Goal: Task Accomplishment & Management: Use online tool/utility

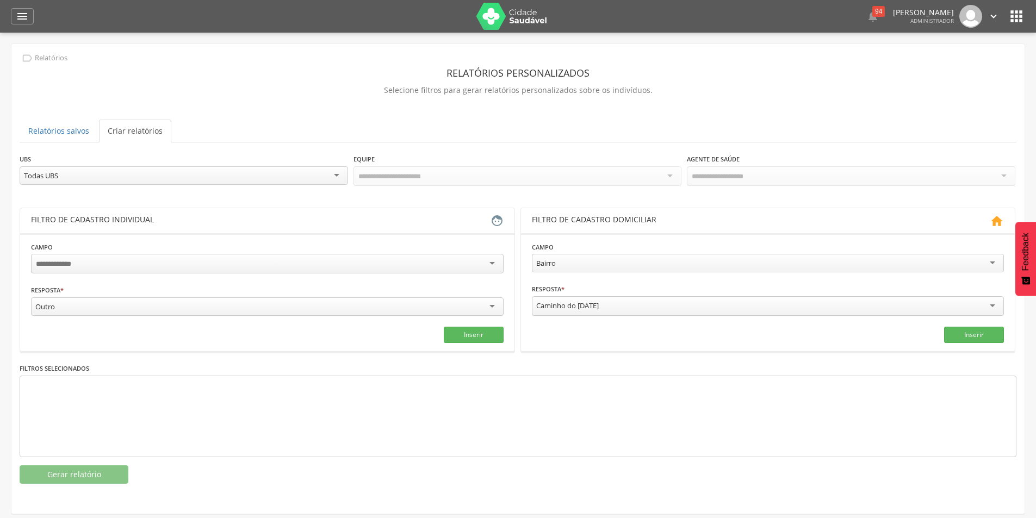
click at [1017, 17] on icon "" at bounding box center [1015, 16] width 17 height 17
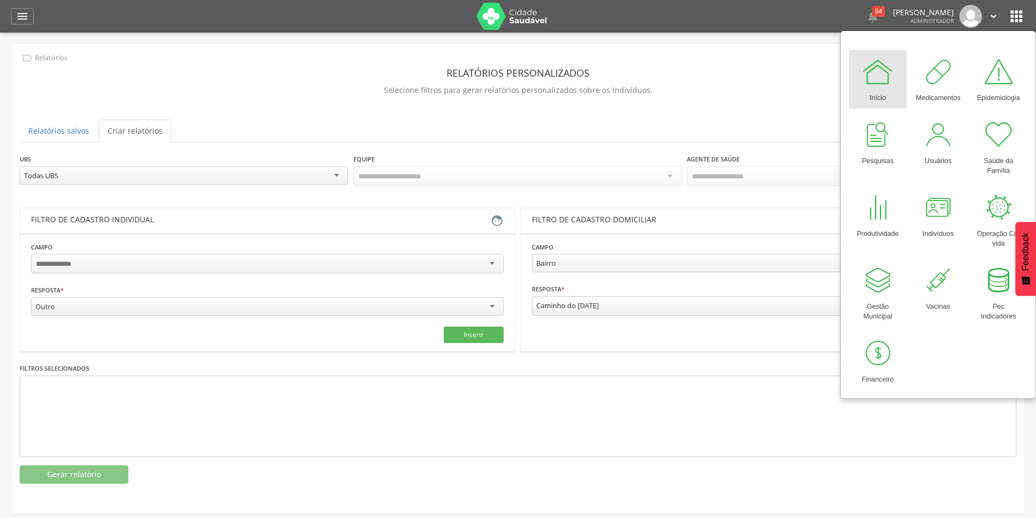
click at [557, 165] on div "Equipe" at bounding box center [517, 170] width 328 height 35
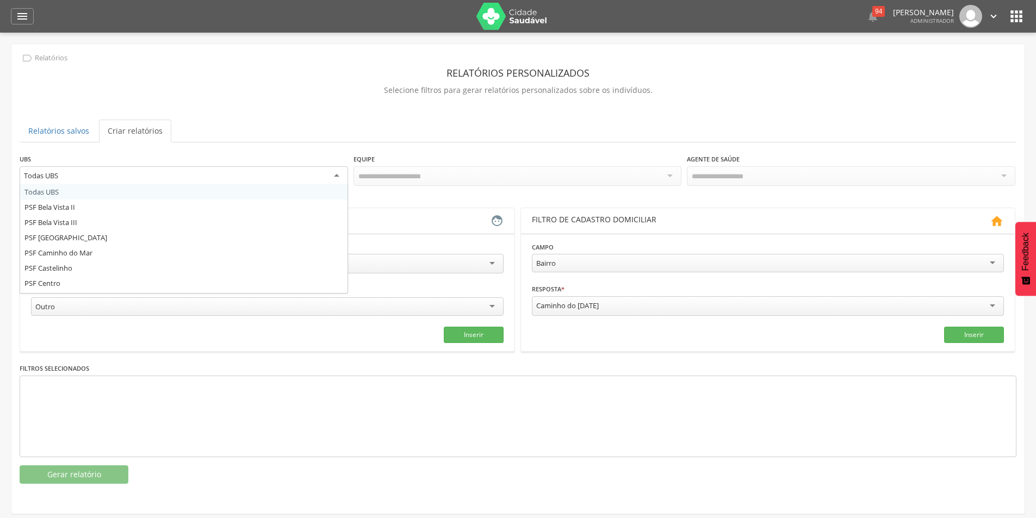
click at [296, 178] on div "Todas UBS" at bounding box center [184, 176] width 328 height 20
click at [584, 165] on div "Equipe" at bounding box center [517, 170] width 328 height 35
click at [1019, 22] on icon "" at bounding box center [1015, 16] width 17 height 17
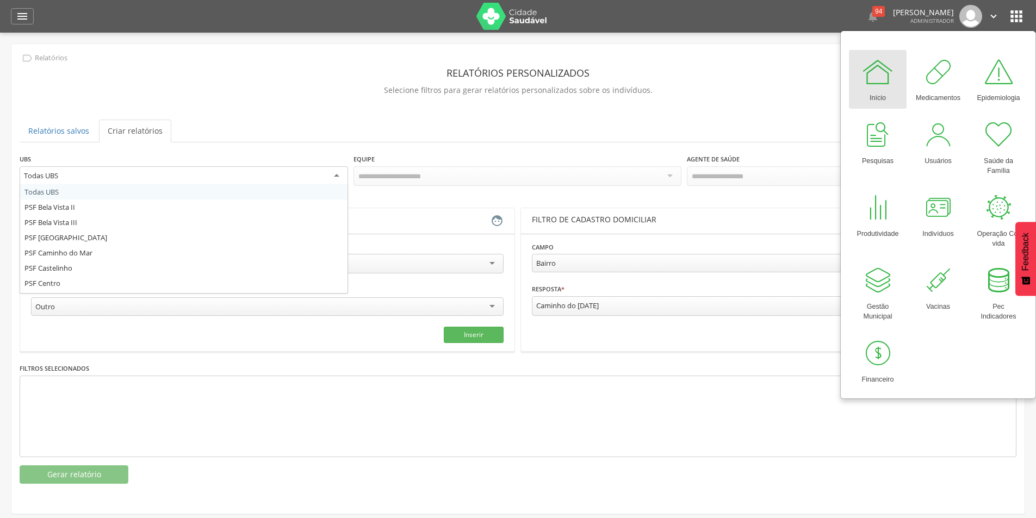
drag, startPoint x: 335, startPoint y: 179, endPoint x: 329, endPoint y: 173, distance: 8.8
click at [332, 176] on div "Todas UBS" at bounding box center [184, 176] width 328 height 20
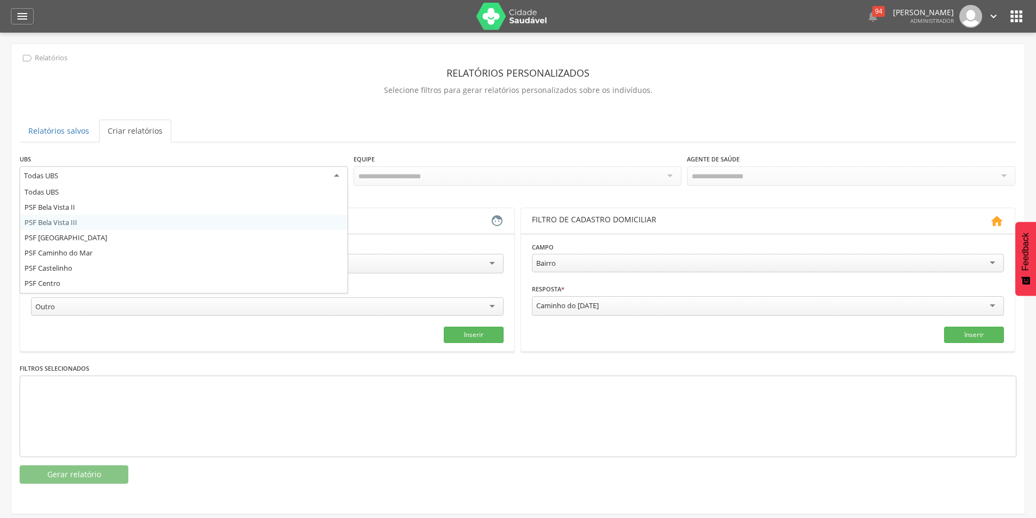
click at [992, 13] on icon "" at bounding box center [993, 16] width 12 height 12
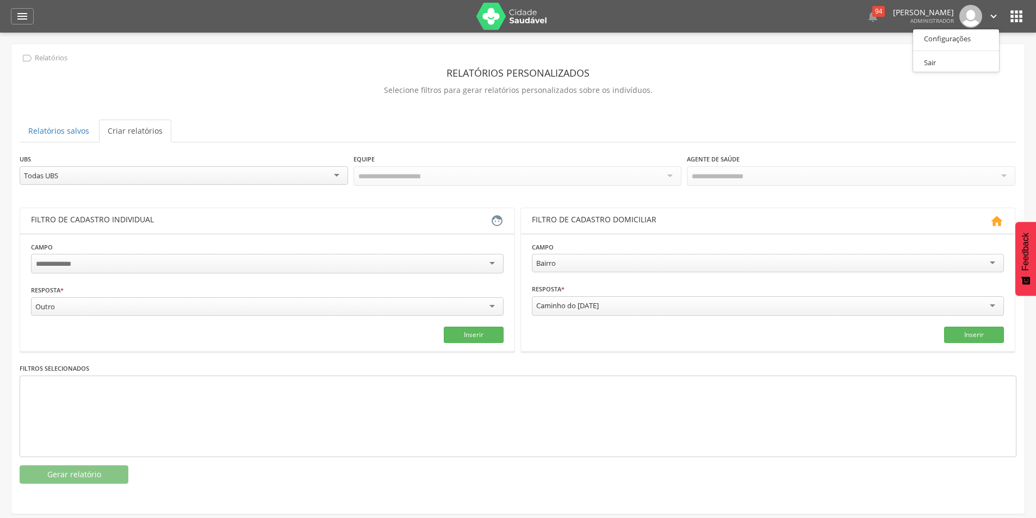
click at [1024, 17] on icon "" at bounding box center [1015, 16] width 17 height 17
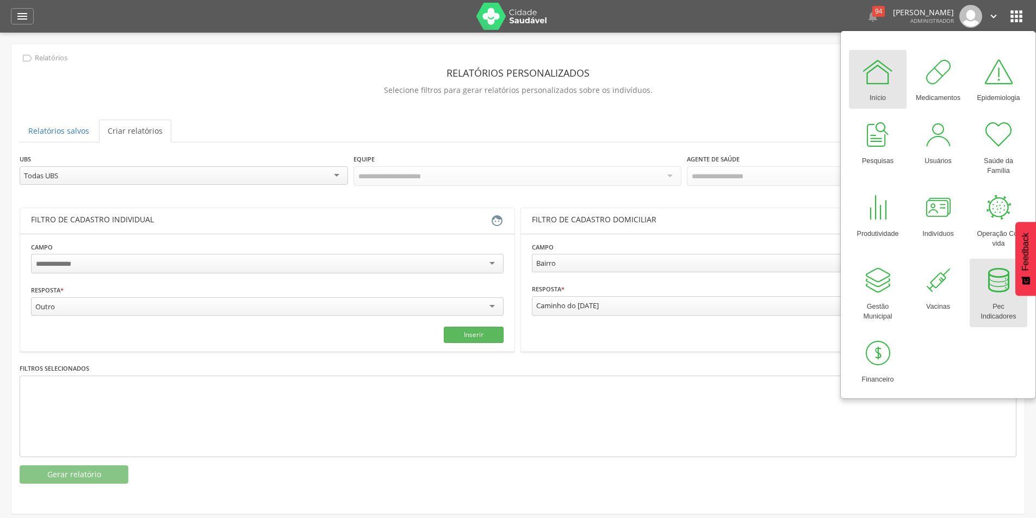
click at [1004, 284] on div at bounding box center [998, 280] width 33 height 33
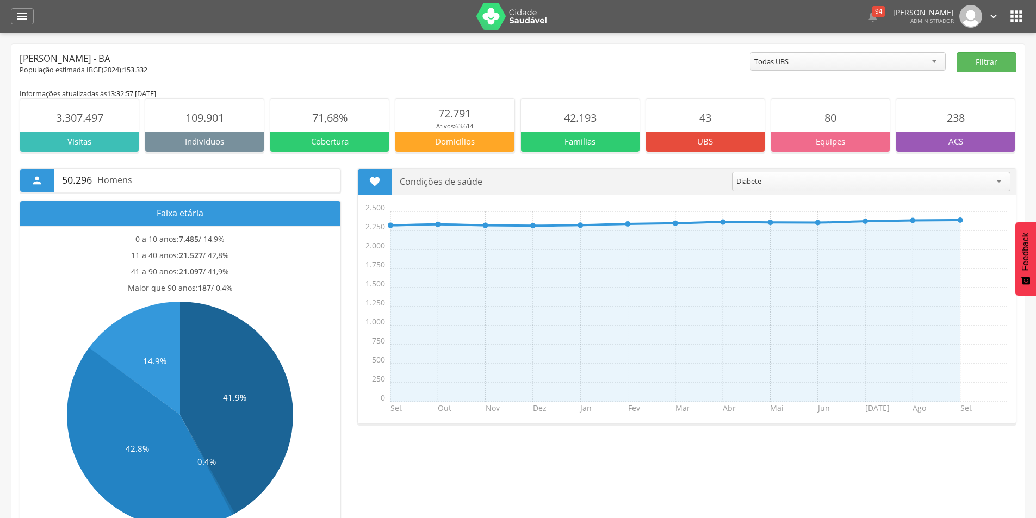
click at [994, 20] on icon "" at bounding box center [993, 16] width 12 height 12
click at [1019, 16] on icon "" at bounding box center [1015, 16] width 17 height 17
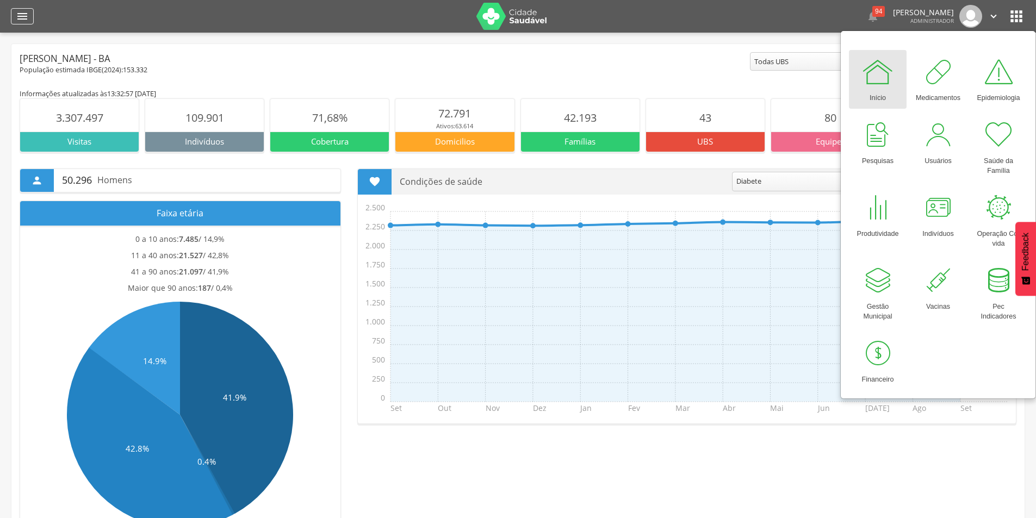
click at [20, 22] on icon "" at bounding box center [22, 16] width 13 height 13
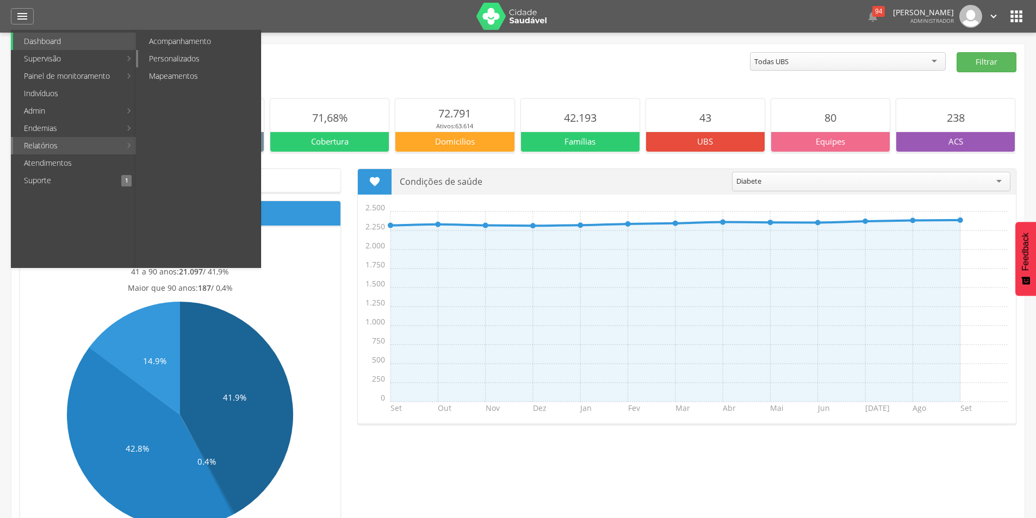
click at [200, 62] on link "Personalizados" at bounding box center [199, 58] width 122 height 17
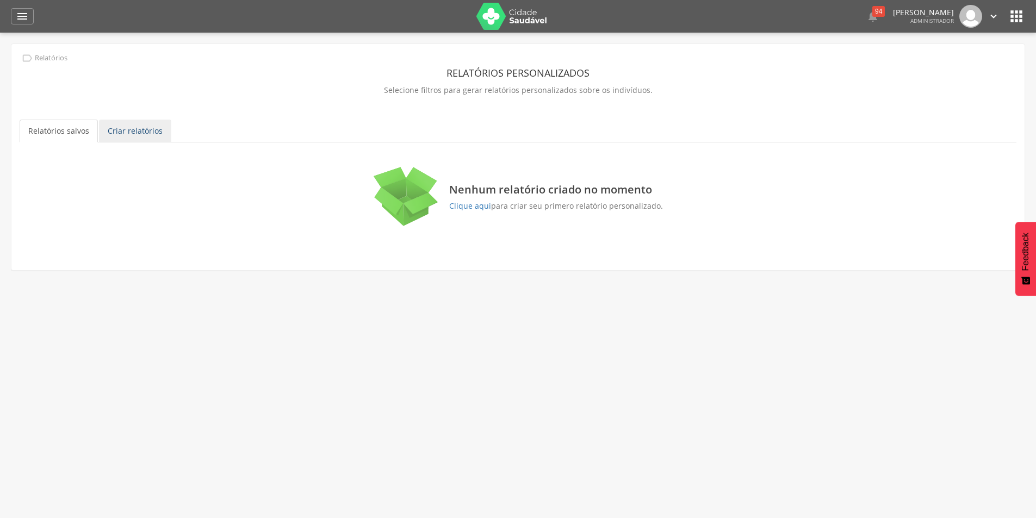
click at [127, 132] on link "Criar relatórios" at bounding box center [135, 131] width 72 height 23
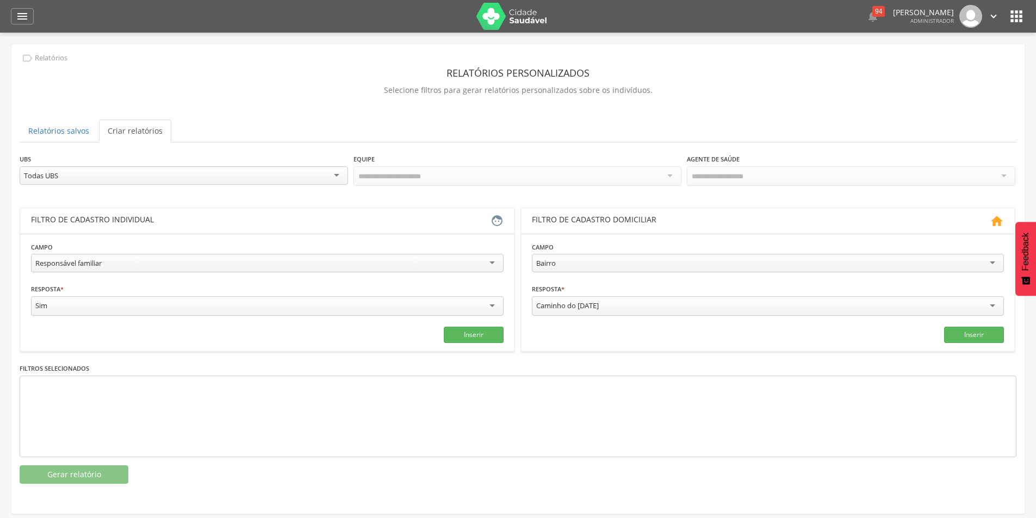
click at [210, 172] on div "Todas UBS" at bounding box center [184, 175] width 328 height 18
click at [152, 265] on div "Responsável familiar" at bounding box center [267, 263] width 472 height 18
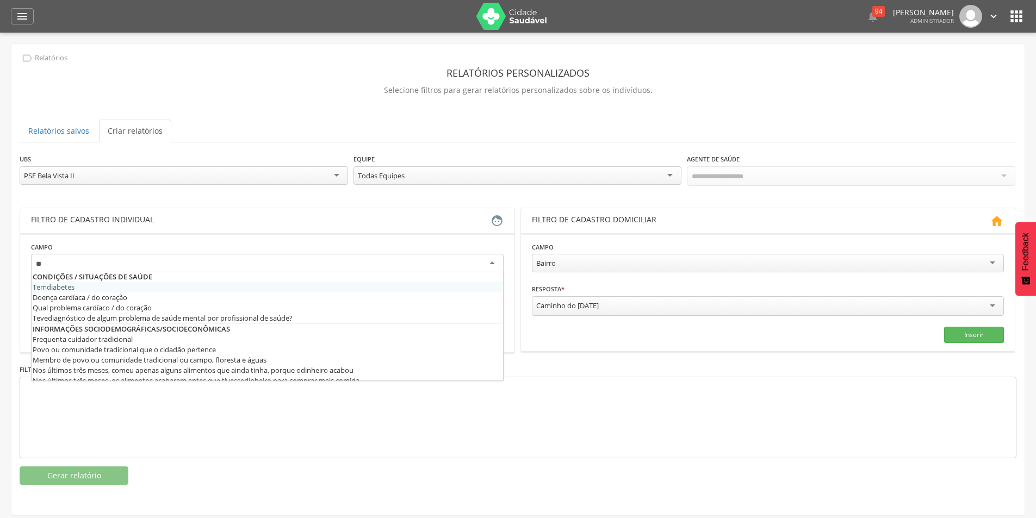
type input "***"
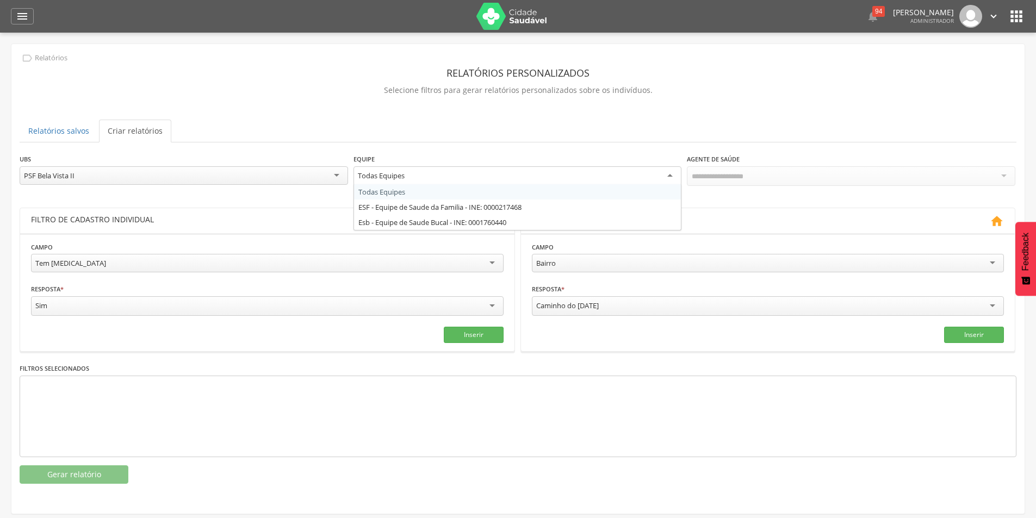
click at [444, 166] on div "Todas Equipes" at bounding box center [517, 176] width 328 height 20
click at [453, 147] on div "**********" at bounding box center [517, 268] width 1013 height 448
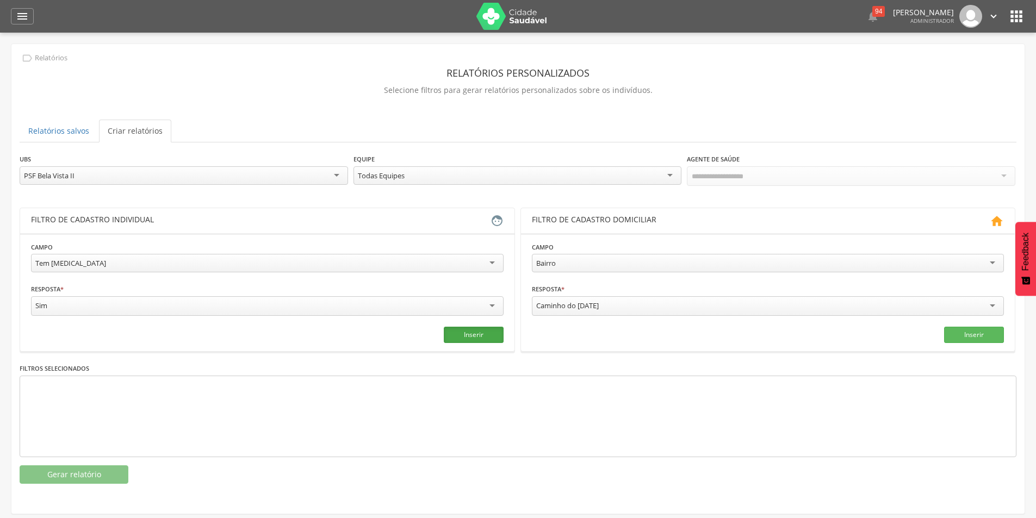
click at [482, 329] on button "Inserir" at bounding box center [474, 335] width 60 height 16
click at [88, 474] on button "Gerar relatório" at bounding box center [74, 474] width 109 height 18
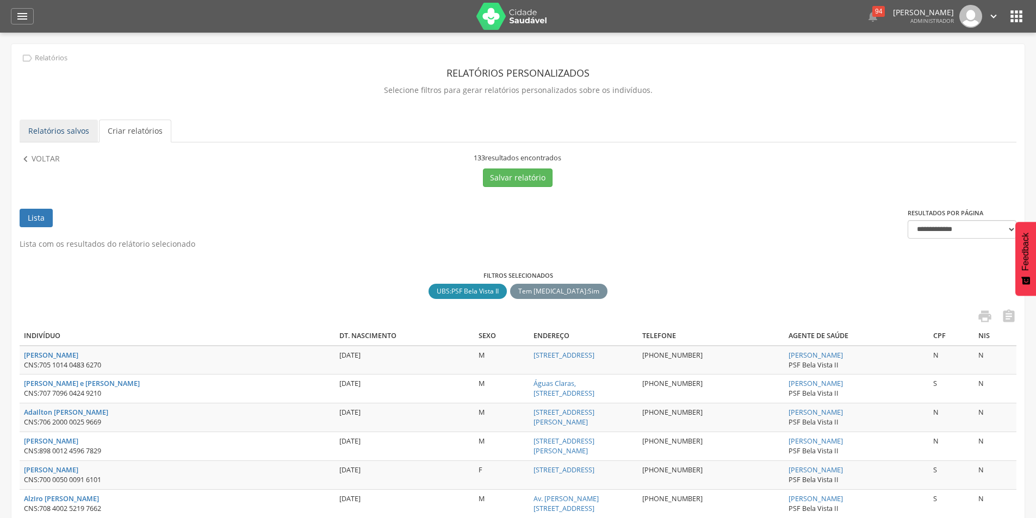
click at [61, 133] on link "Relatórios salvos" at bounding box center [59, 131] width 78 height 23
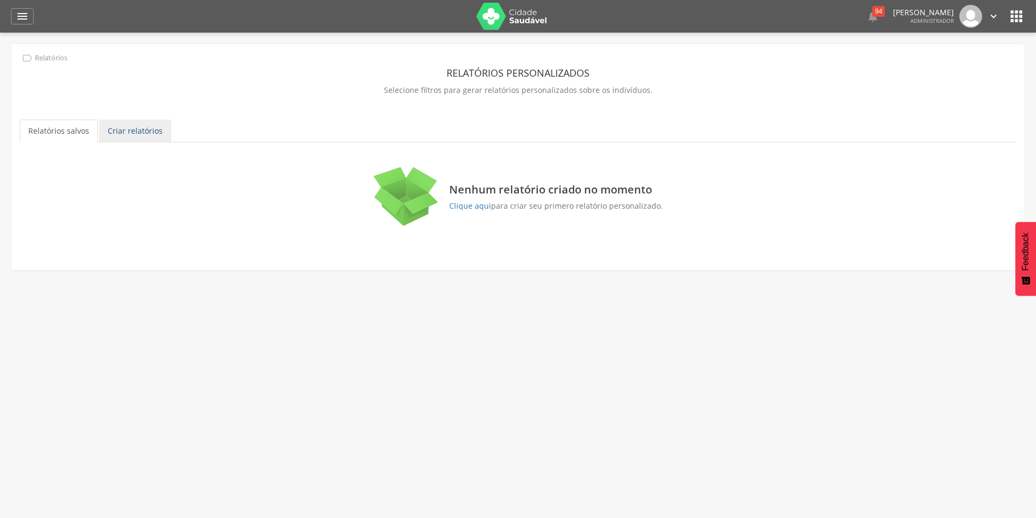
click at [127, 130] on link "Criar relatórios" at bounding box center [135, 131] width 72 height 23
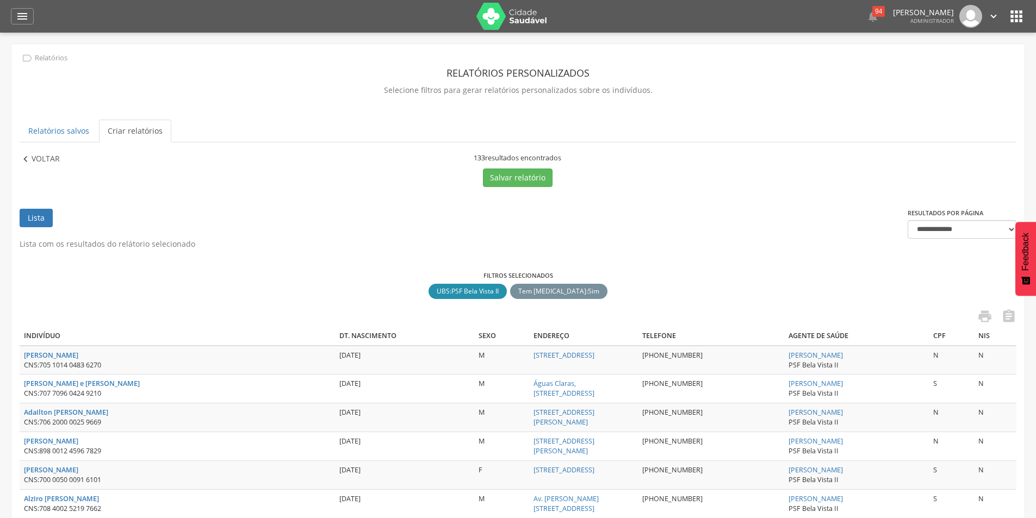
click at [39, 161] on p "Voltar" at bounding box center [46, 159] width 28 height 12
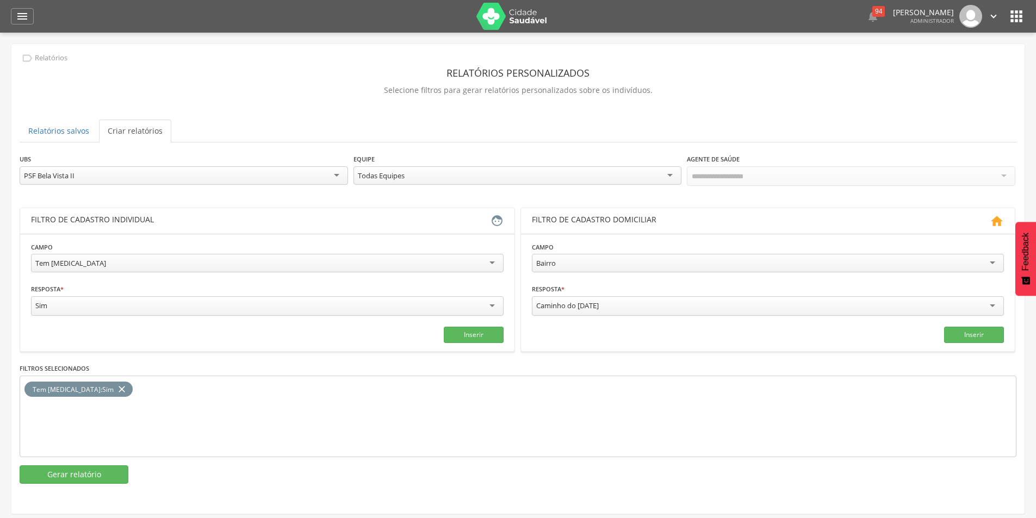
click at [174, 183] on div "PSF Bela Vista II" at bounding box center [184, 175] width 328 height 18
click at [80, 470] on button "Gerar relatório" at bounding box center [74, 473] width 109 height 18
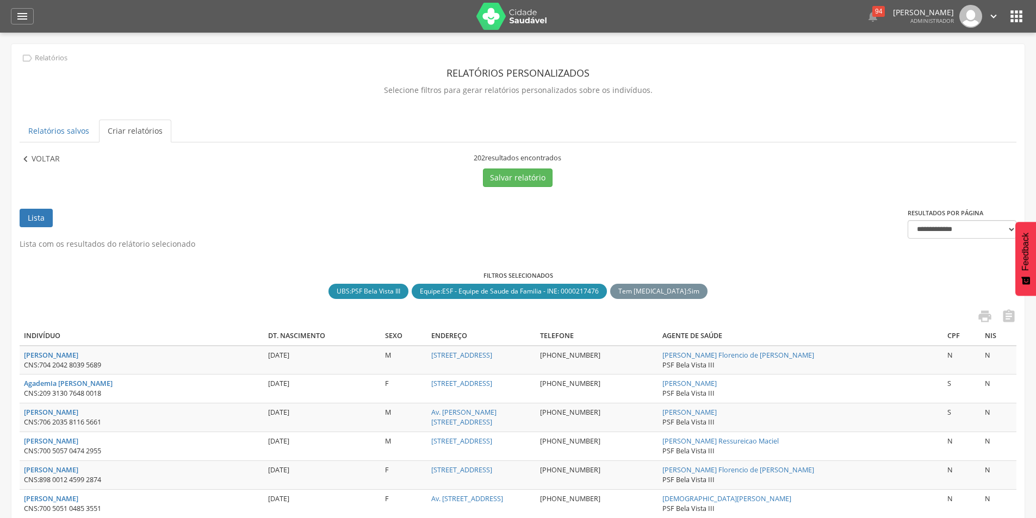
click at [36, 158] on p "Voltar" at bounding box center [46, 159] width 28 height 12
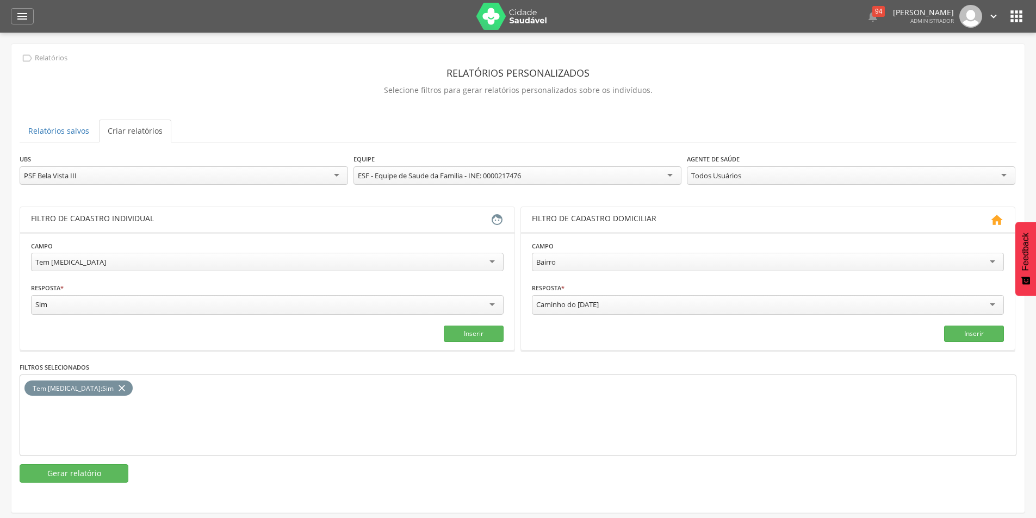
click at [168, 176] on div "PSF Bela Vista III" at bounding box center [184, 175] width 328 height 18
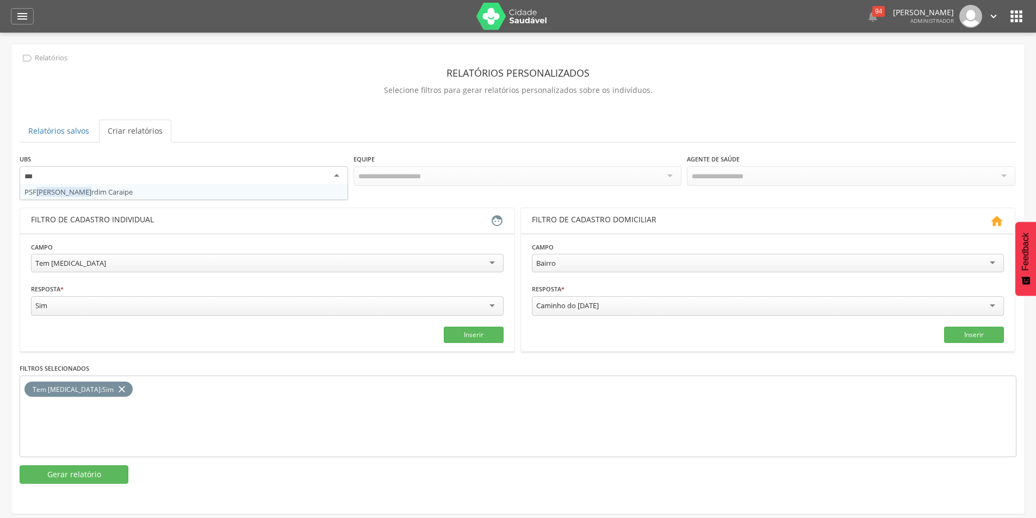
type input "****"
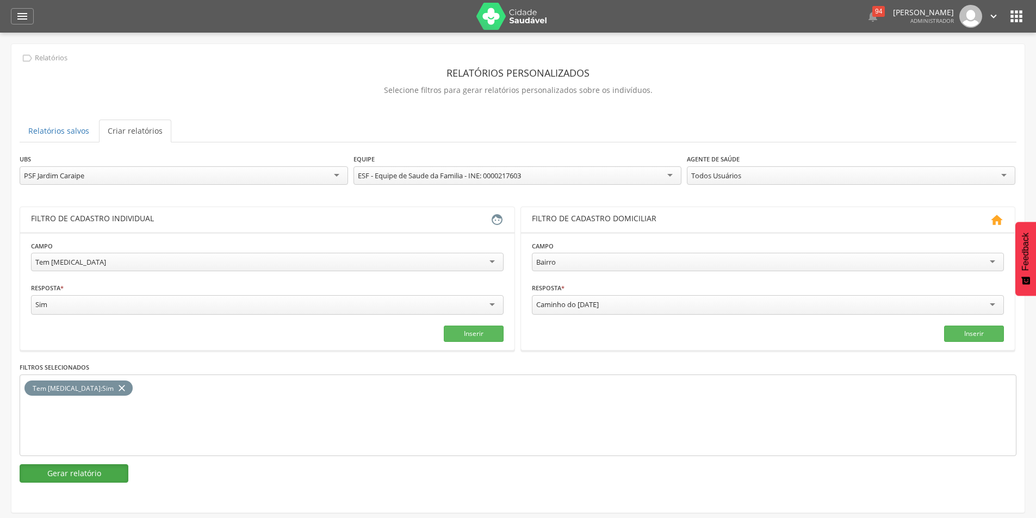
click at [73, 475] on button "Gerar relatório" at bounding box center [74, 473] width 109 height 18
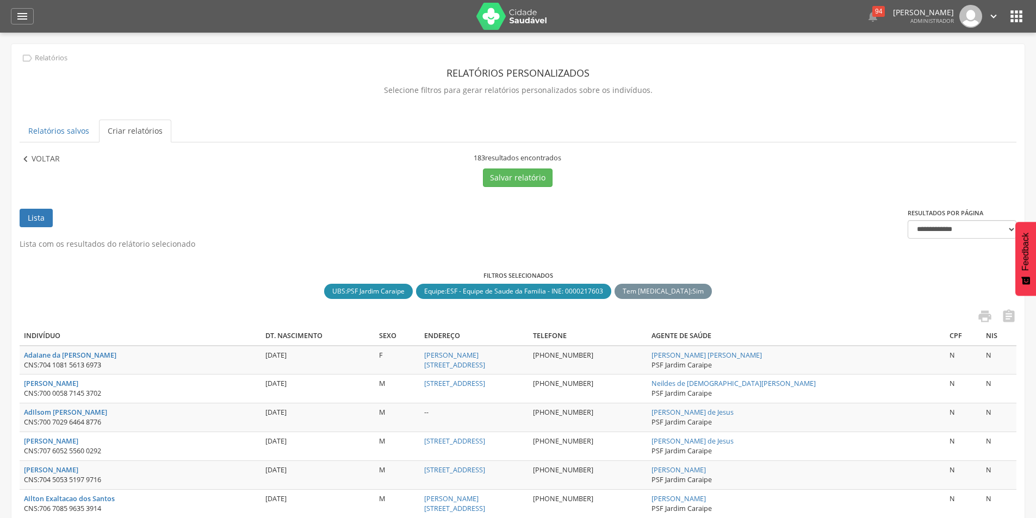
click at [52, 157] on p "Voltar" at bounding box center [46, 159] width 28 height 12
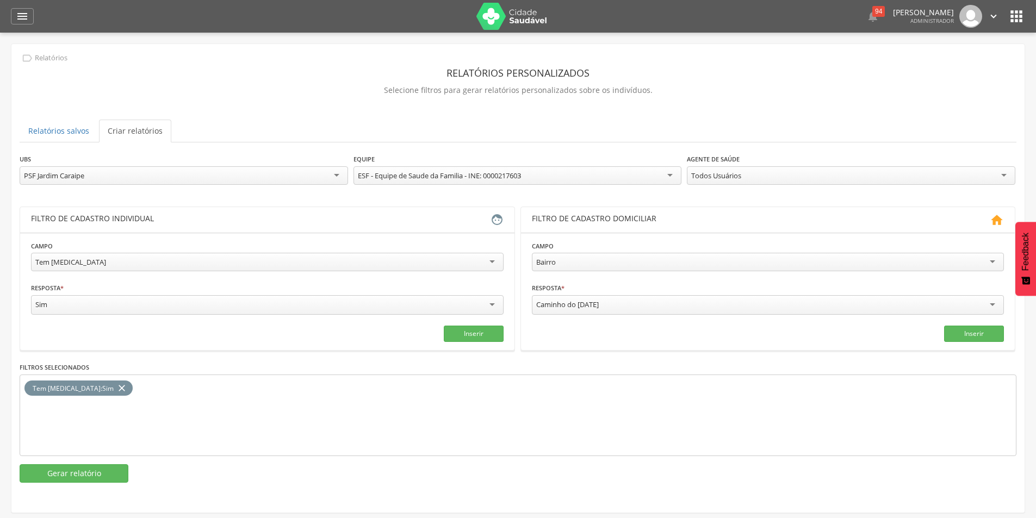
click at [202, 174] on div "PSF Jardim Caraipe" at bounding box center [184, 175] width 328 height 18
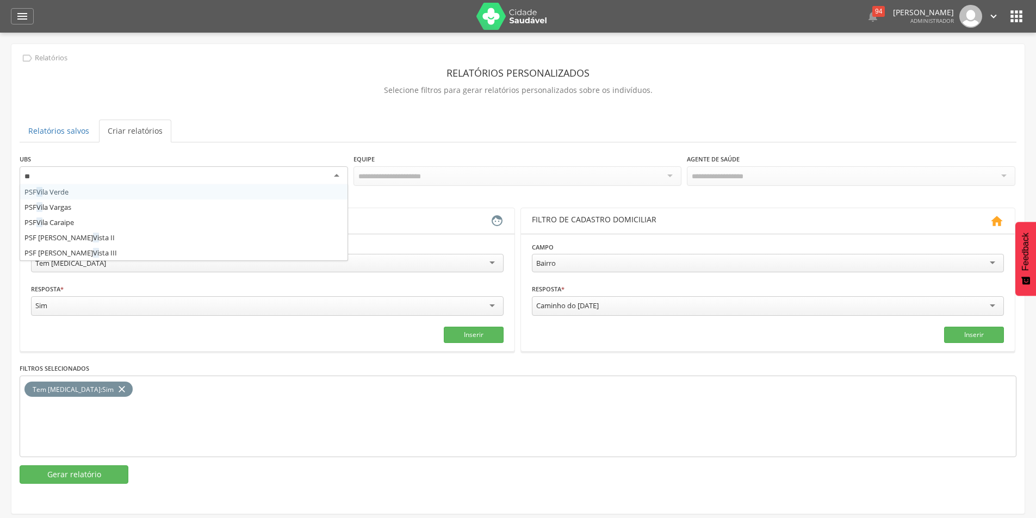
type input "***"
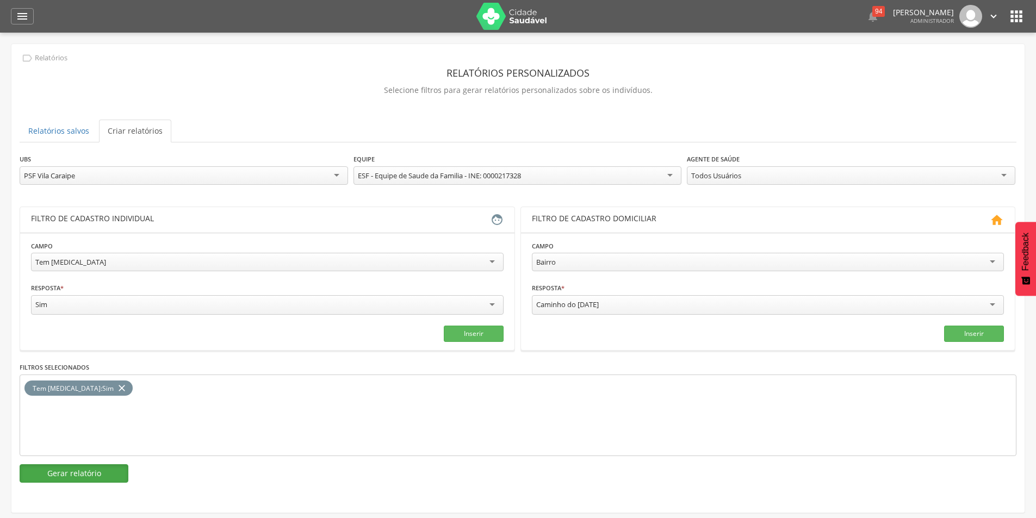
click at [87, 471] on button "Gerar relatório" at bounding box center [74, 473] width 109 height 18
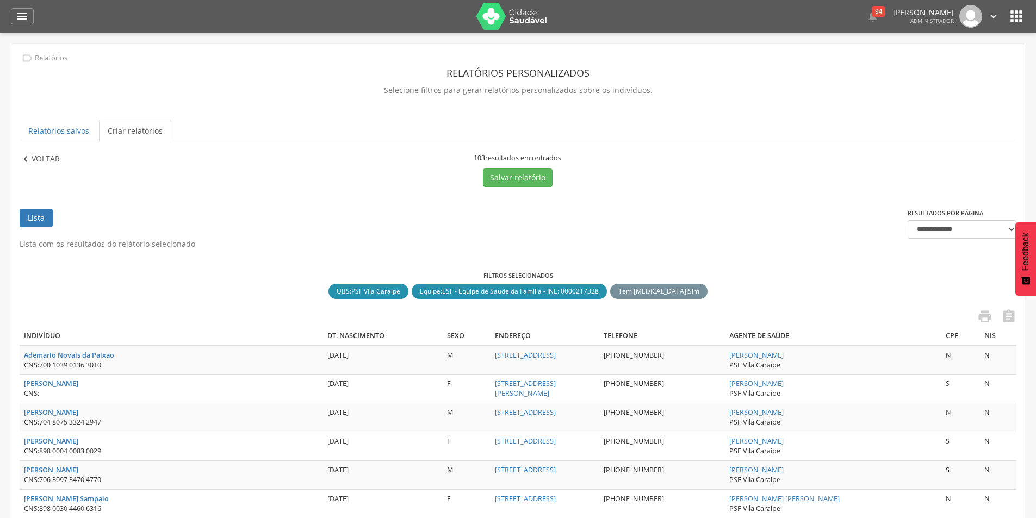
click at [41, 164] on p "Voltar" at bounding box center [46, 159] width 28 height 12
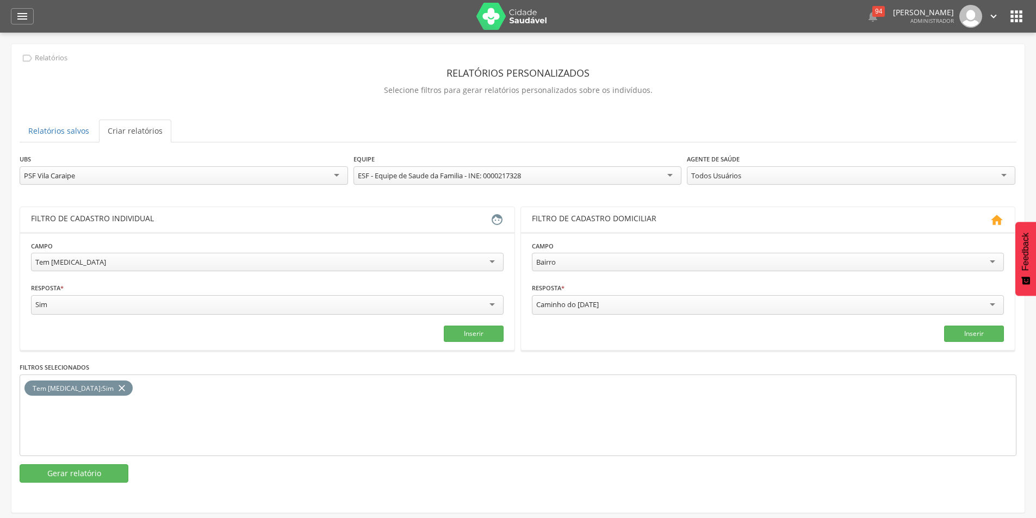
click at [84, 174] on div "PSF Vila Caraipe" at bounding box center [184, 175] width 328 height 18
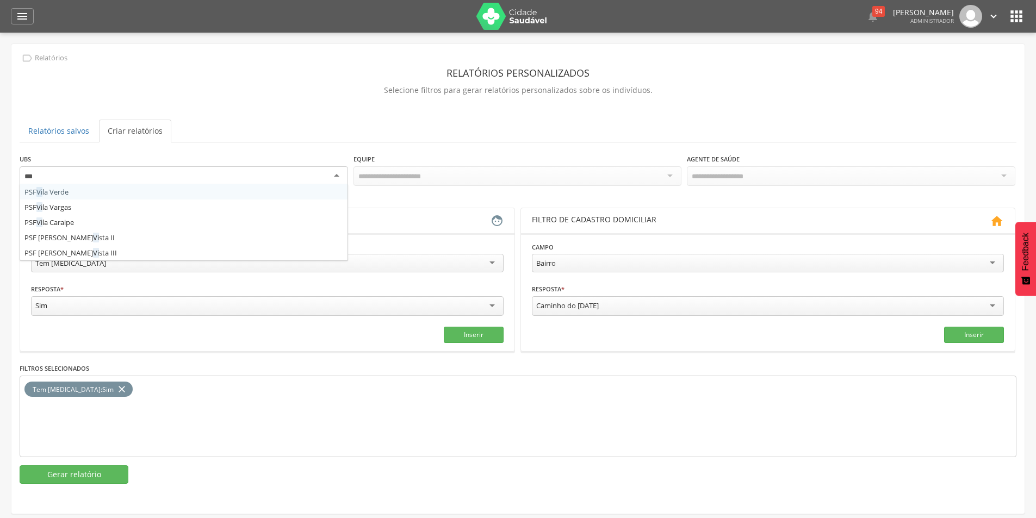
type input "****"
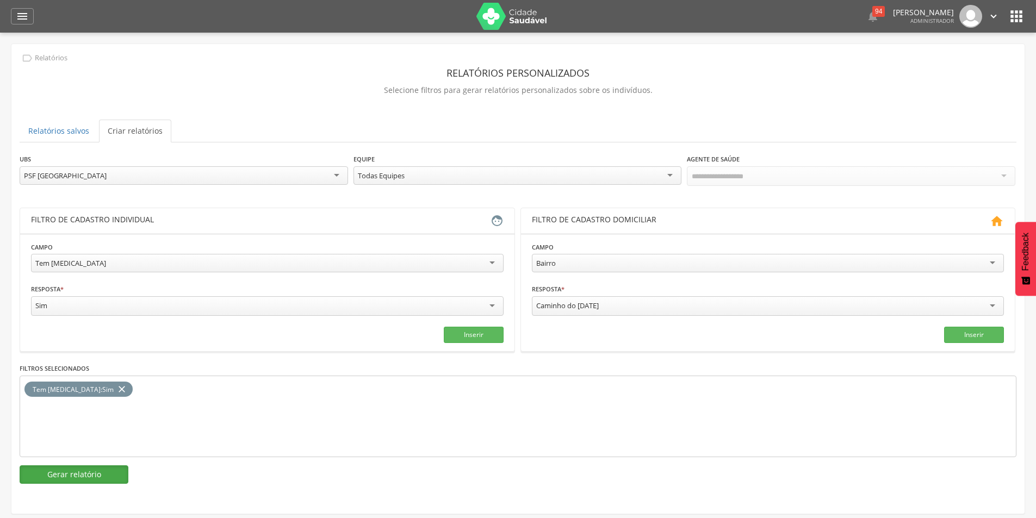
click at [91, 472] on button "Gerar relatório" at bounding box center [74, 474] width 109 height 18
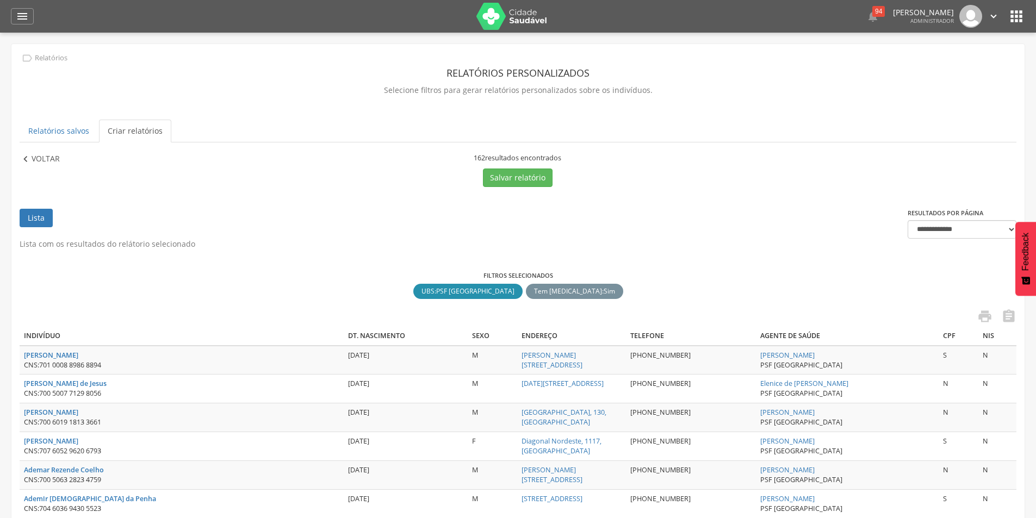
click at [41, 161] on p "Voltar" at bounding box center [46, 159] width 28 height 12
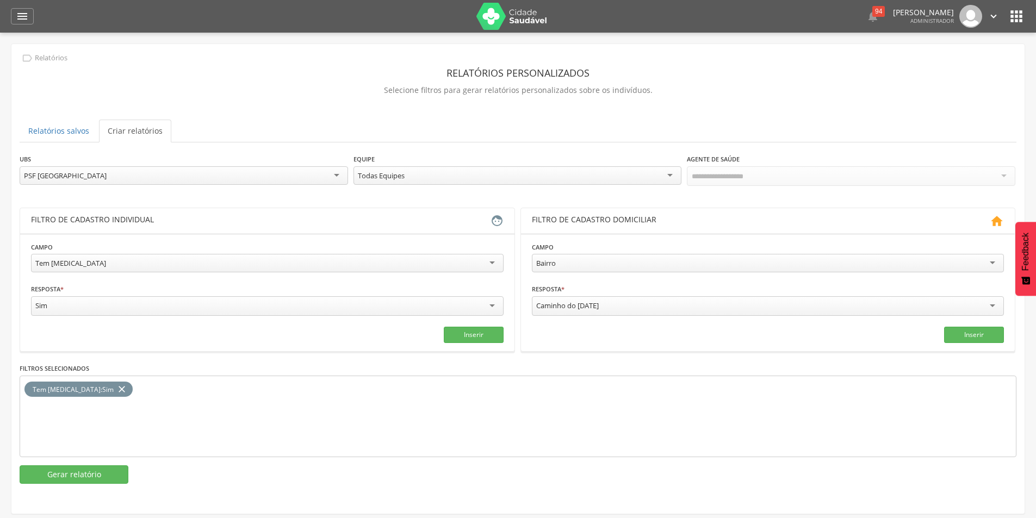
click at [177, 187] on div "**********" at bounding box center [184, 170] width 328 height 35
click at [177, 181] on div "PSF [GEOGRAPHIC_DATA]" at bounding box center [184, 175] width 328 height 18
type input "*****"
click at [79, 470] on button "Gerar relatório" at bounding box center [74, 474] width 109 height 18
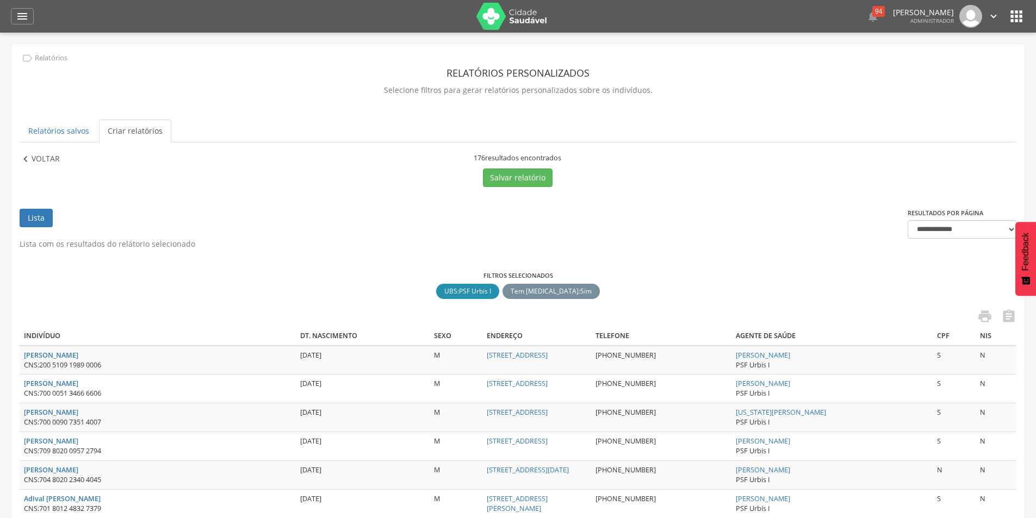
click at [57, 165] on p "Voltar" at bounding box center [46, 159] width 28 height 12
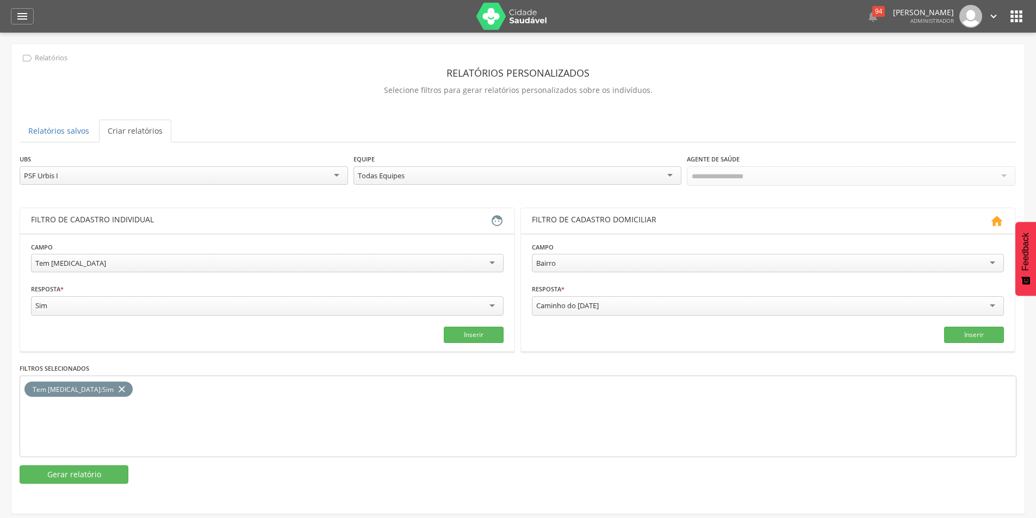
click at [98, 175] on div "PSF Urbis I" at bounding box center [184, 175] width 328 height 18
type input "*****"
click at [95, 472] on button "Gerar relatório" at bounding box center [74, 474] width 109 height 18
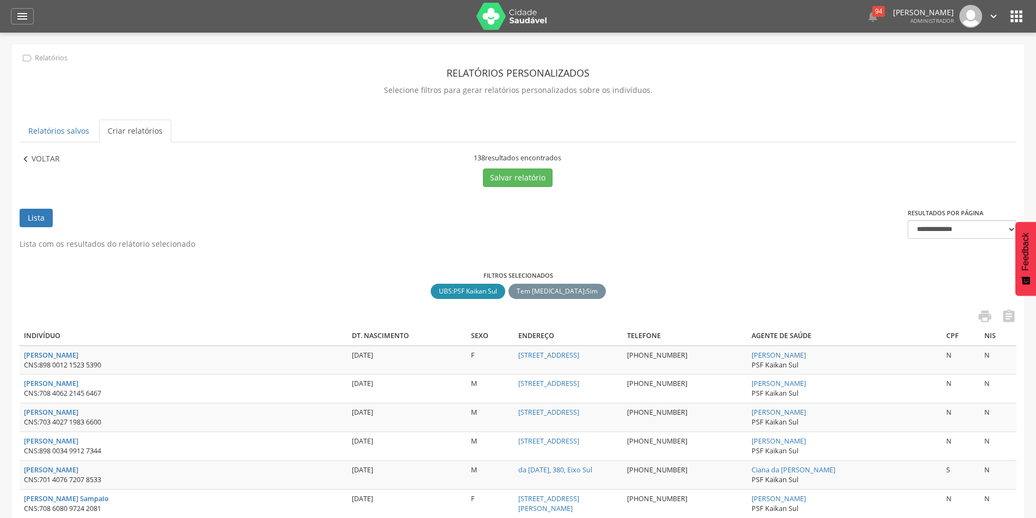
click at [46, 158] on p "Voltar" at bounding box center [46, 159] width 28 height 12
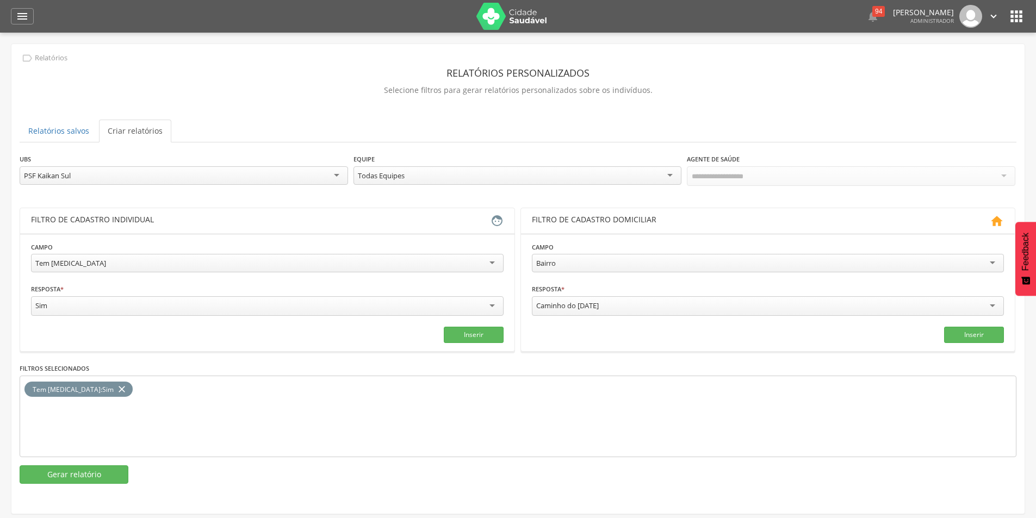
click at [128, 178] on div "PSF Kaikan Sul" at bounding box center [184, 175] width 328 height 18
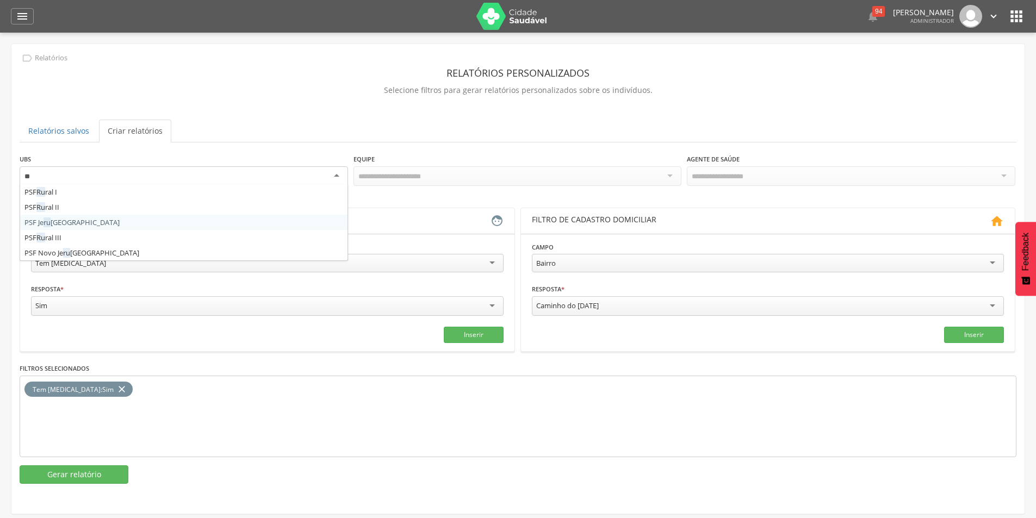
type input "***"
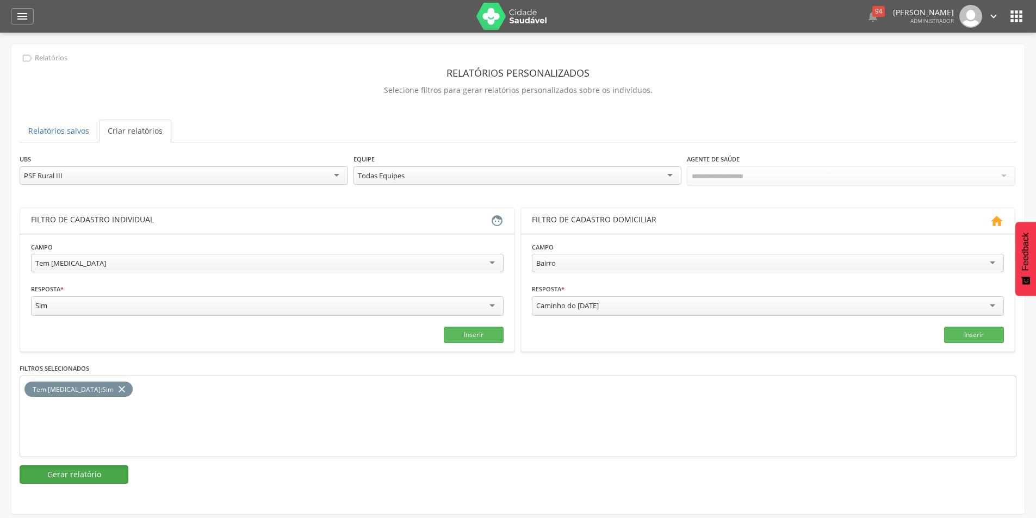
click at [73, 470] on button "Gerar relatório" at bounding box center [74, 474] width 109 height 18
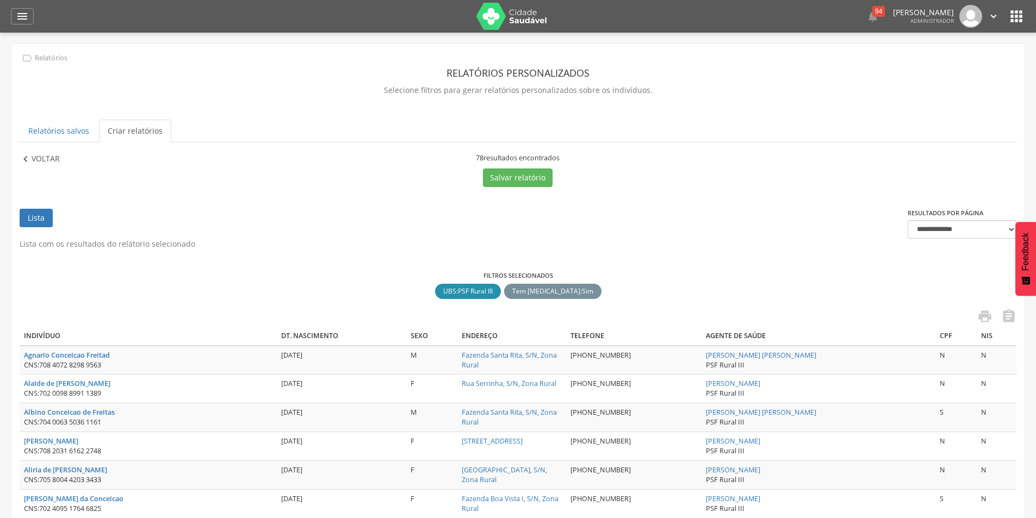
click at [45, 156] on p "Voltar" at bounding box center [46, 159] width 28 height 12
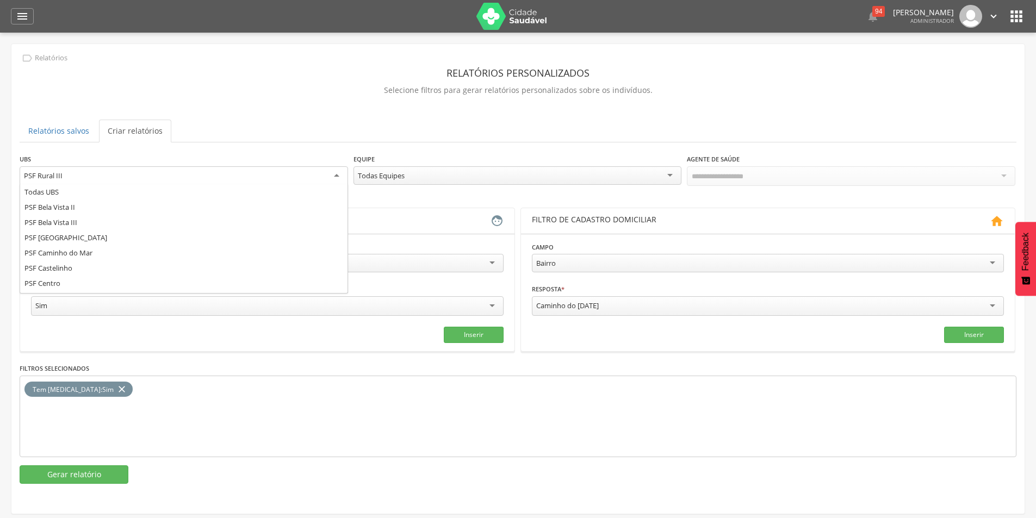
click at [199, 170] on div "PSF Rural III" at bounding box center [184, 176] width 328 height 20
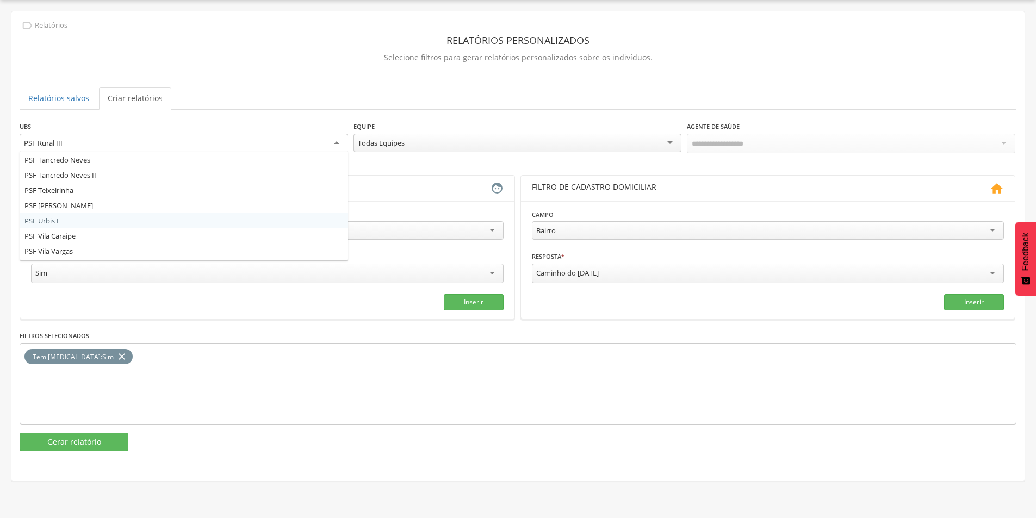
scroll to position [561, 0]
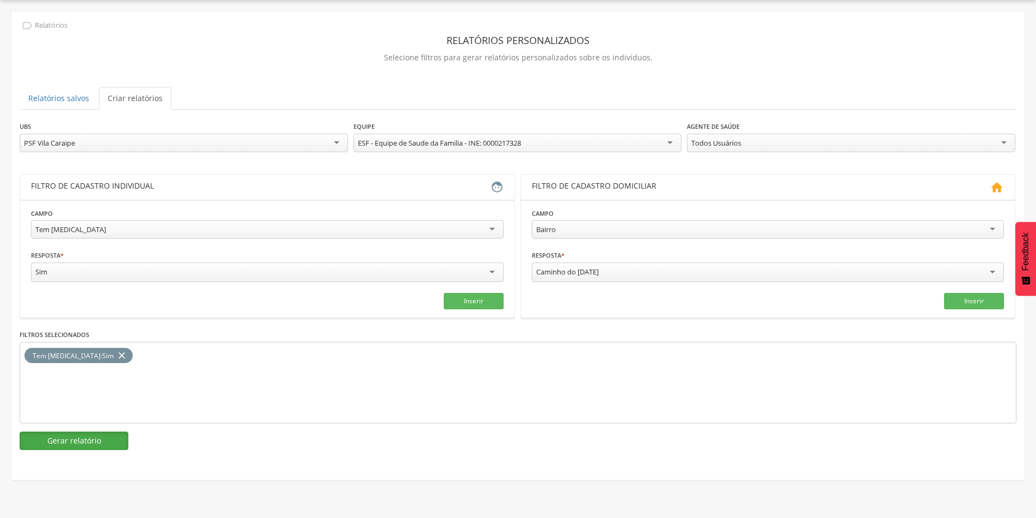
click at [88, 440] on button "Gerar relatório" at bounding box center [74, 441] width 109 height 18
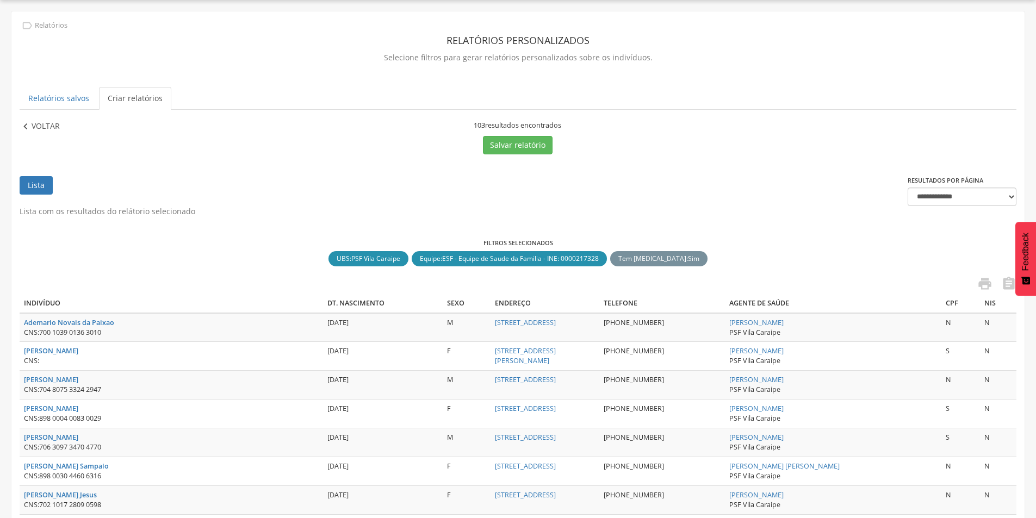
click at [51, 125] on p "Voltar" at bounding box center [46, 127] width 28 height 12
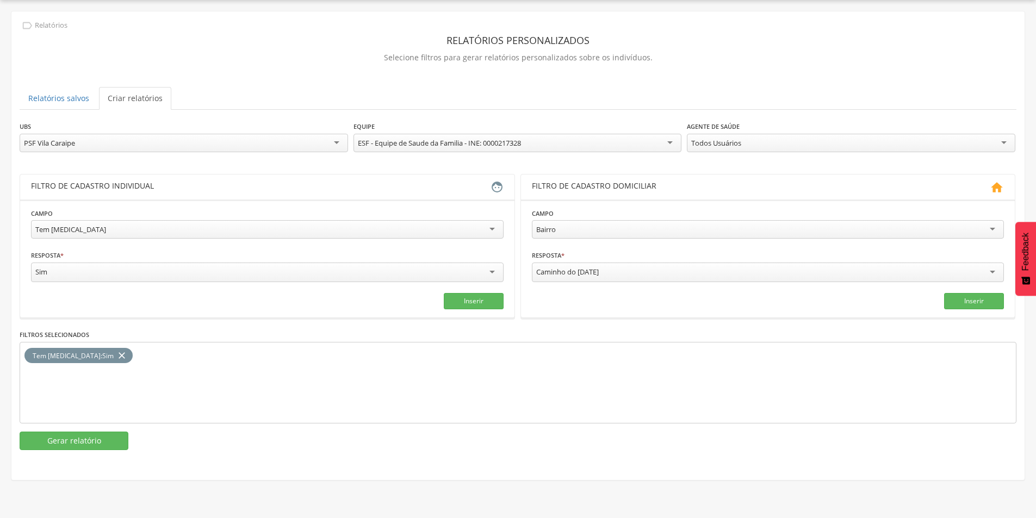
click at [163, 142] on div "PSF Vila Caraipe" at bounding box center [184, 143] width 328 height 18
click at [83, 438] on button "Gerar relatório" at bounding box center [74, 442] width 109 height 18
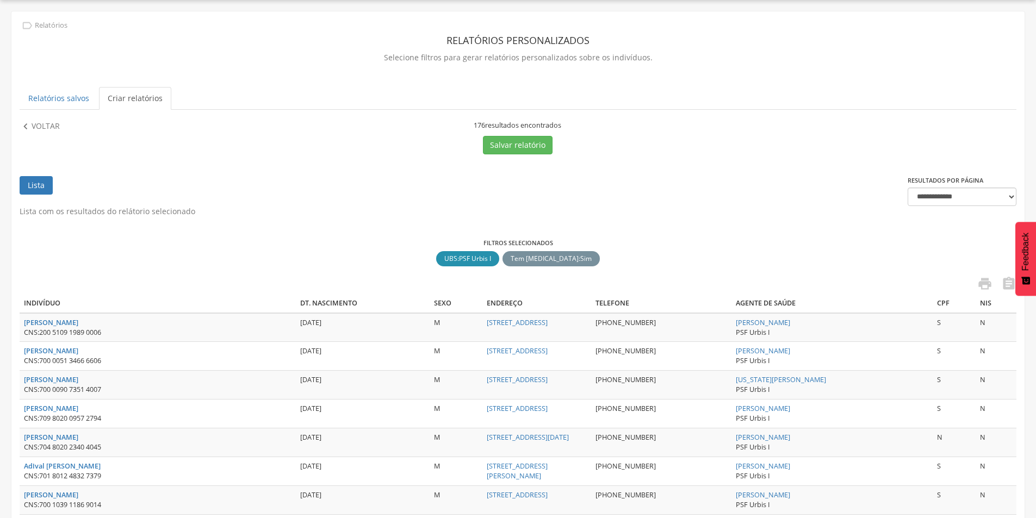
scroll to position [0, 0]
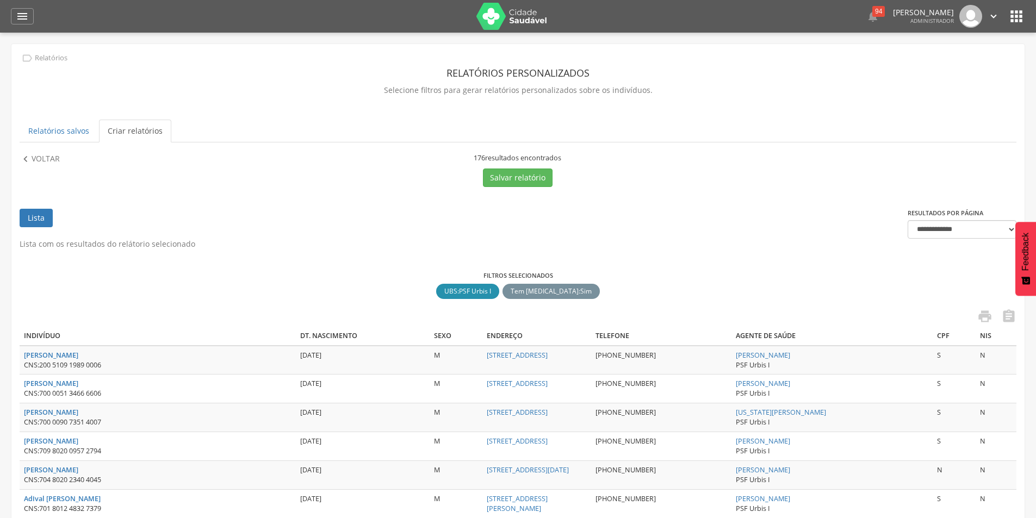
click at [1015, 14] on icon "" at bounding box center [1015, 16] width 17 height 17
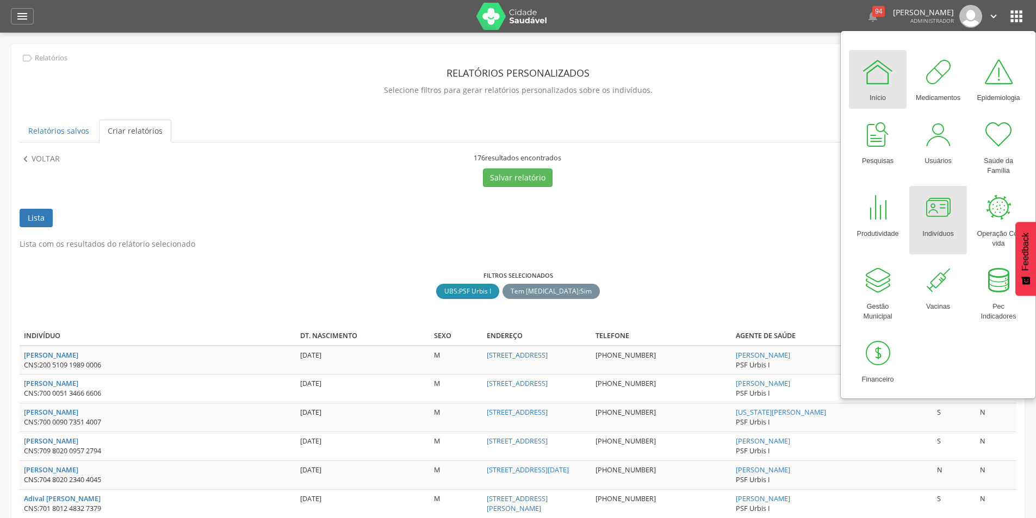
click at [951, 207] on div at bounding box center [937, 207] width 33 height 33
